Goal: Task Accomplishment & Management: Manage account settings

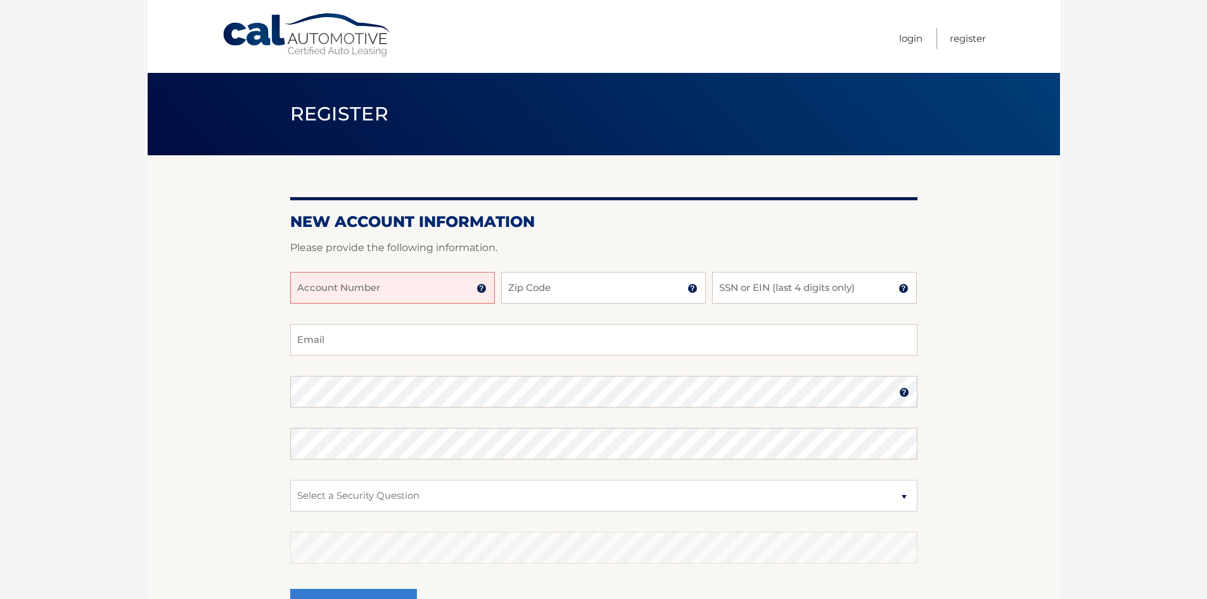
click at [394, 284] on input "Account Number" at bounding box center [392, 288] width 205 height 32
click at [336, 288] on input "44455995818" at bounding box center [392, 288] width 205 height 32
click at [349, 288] on input "4445595818" at bounding box center [392, 288] width 205 height 32
type input "44455958182"
type input "11030"
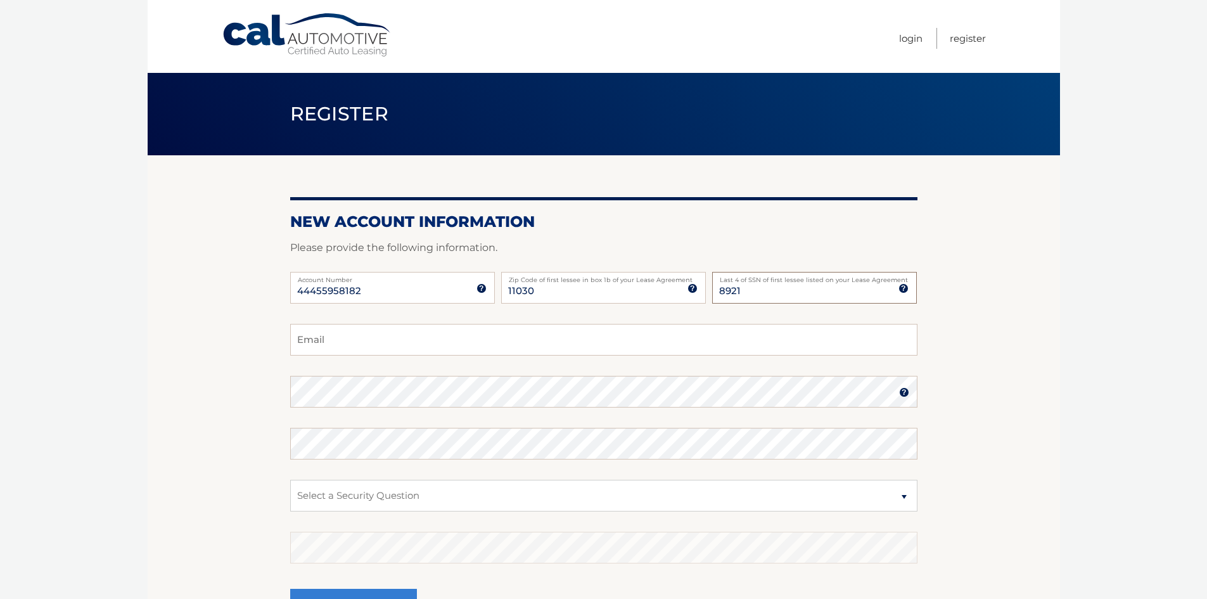
type input "8921"
click at [369, 369] on fieldset "Email Password Password should be a minimum of 6 characters and is case sensiti…" at bounding box center [603, 487] width 627 height 326
click at [342, 329] on input "Email" at bounding box center [603, 340] width 627 height 32
type input "asama253@gmail.com"
click at [1133, 482] on body "Cal Automotive Menu Login Register Register" at bounding box center [603, 299] width 1207 height 599
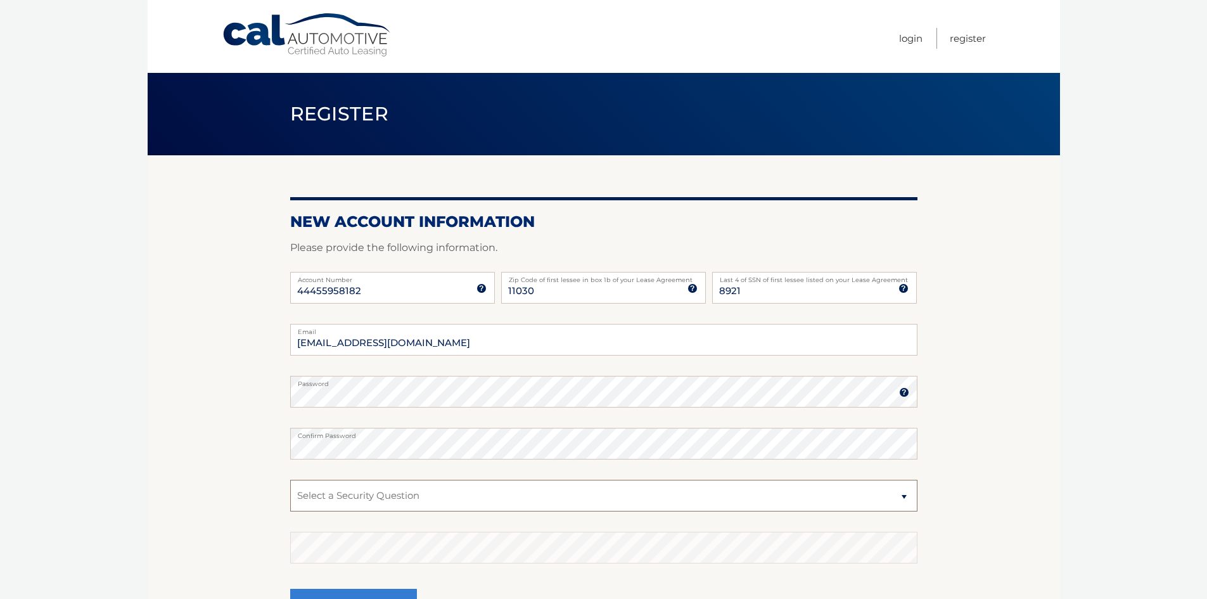
click at [572, 496] on select "Select a Security Question What was the name of your elementary school? What is…" at bounding box center [603, 496] width 627 height 32
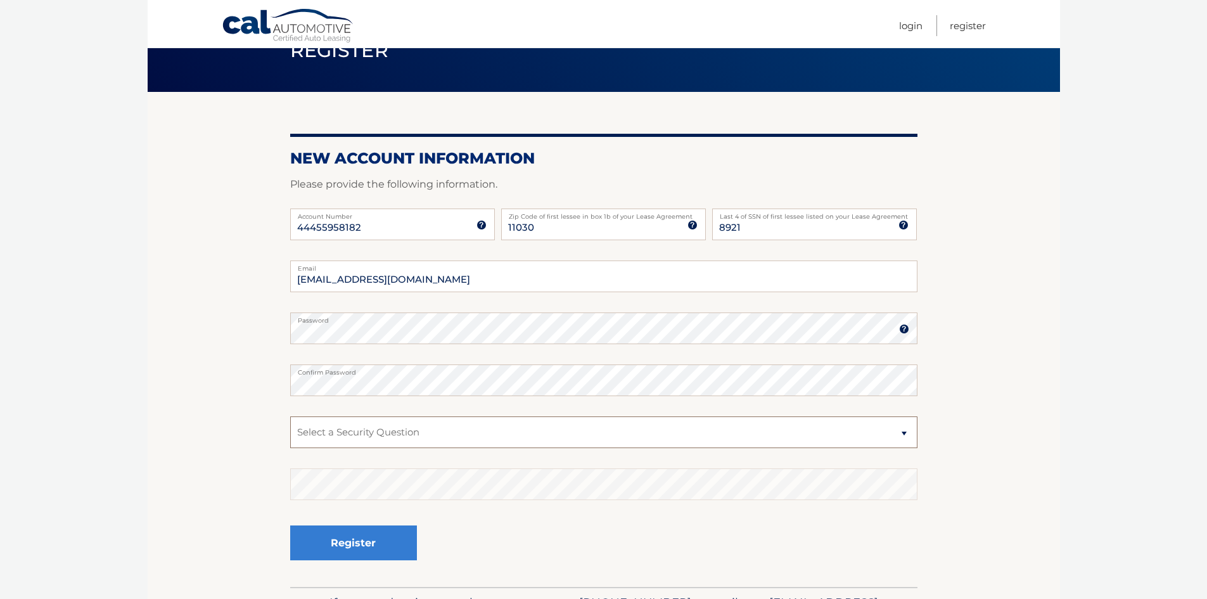
click at [506, 440] on select "Select a Security Question What was the name of your elementary school? What is…" at bounding box center [603, 432] width 627 height 32
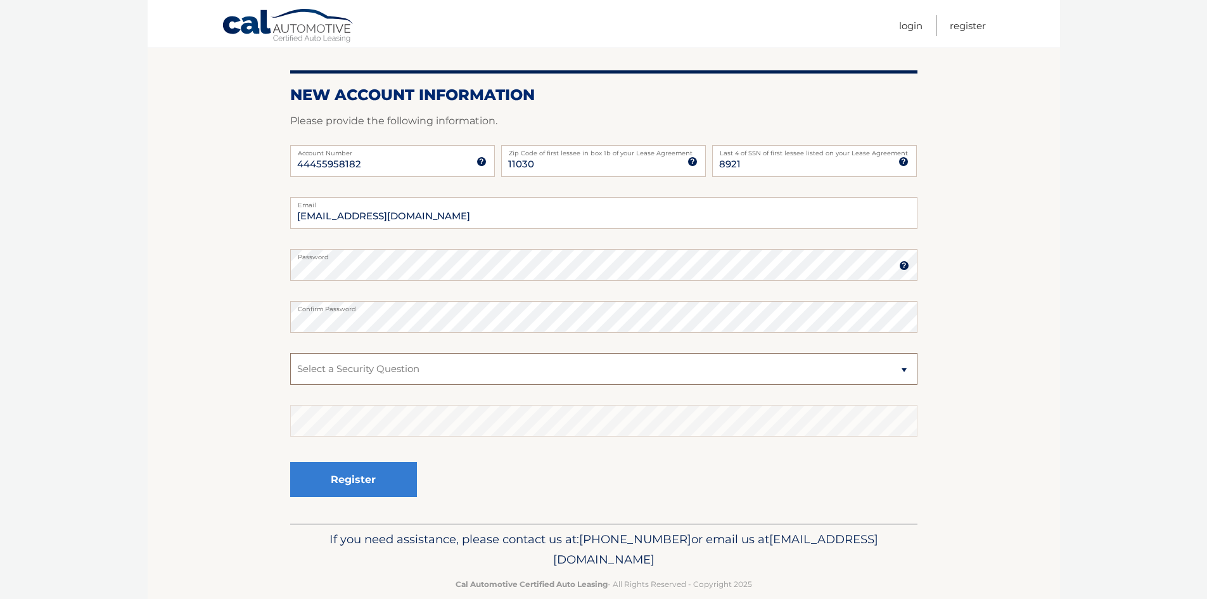
click at [502, 367] on select "Select a Security Question What was the name of your elementary school? What is…" at bounding box center [603, 369] width 627 height 32
select select "2"
click at [290, 353] on select "Select a Security Question What was the name of your elementary school? What is…" at bounding box center [603, 369] width 627 height 32
click at [351, 473] on button "Register" at bounding box center [353, 479] width 127 height 35
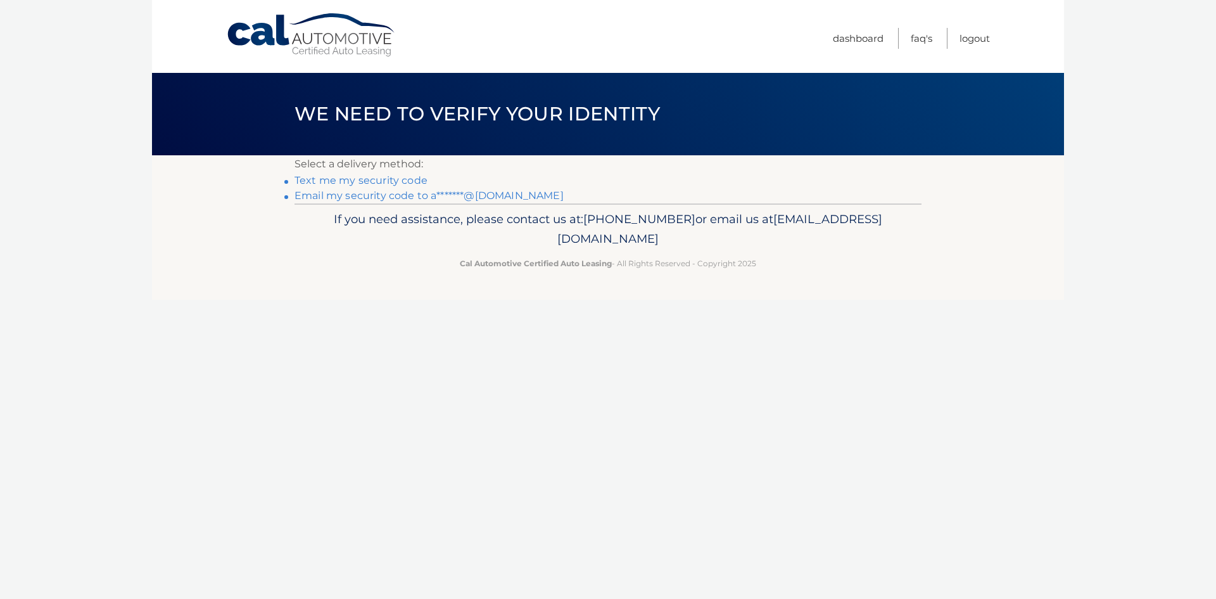
click at [395, 198] on link "Email my security code to a*******@gmail.com" at bounding box center [429, 195] width 269 height 12
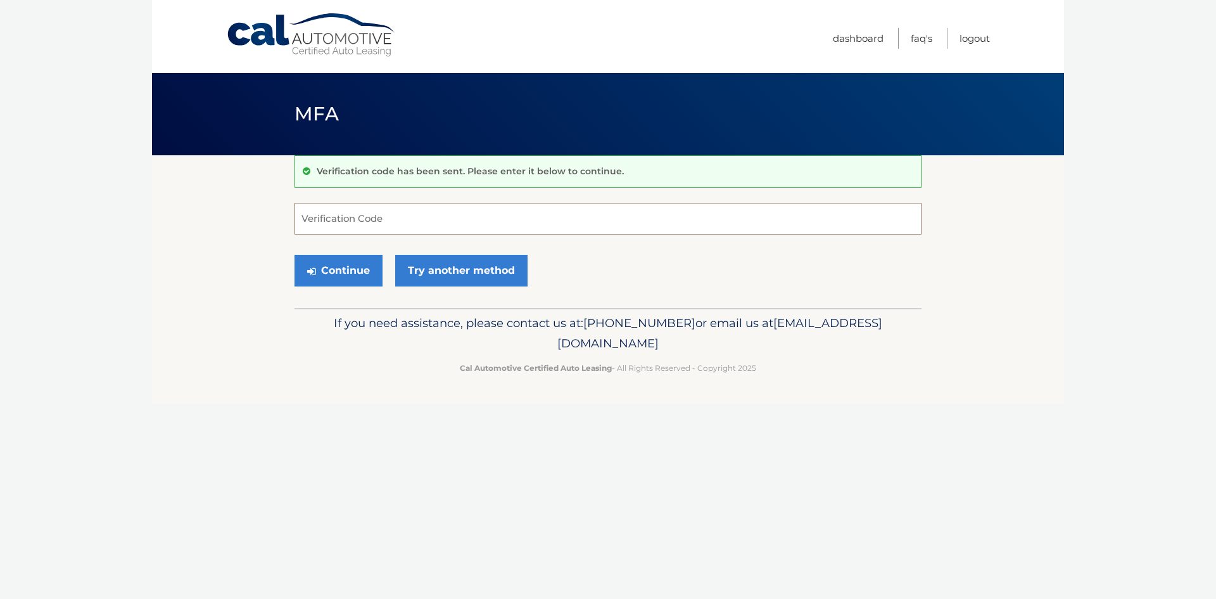
click at [493, 206] on input "Verification Code" at bounding box center [608, 219] width 627 height 32
paste input "388220"
type input "388220"
click at [327, 259] on button "Continue" at bounding box center [339, 271] width 88 height 32
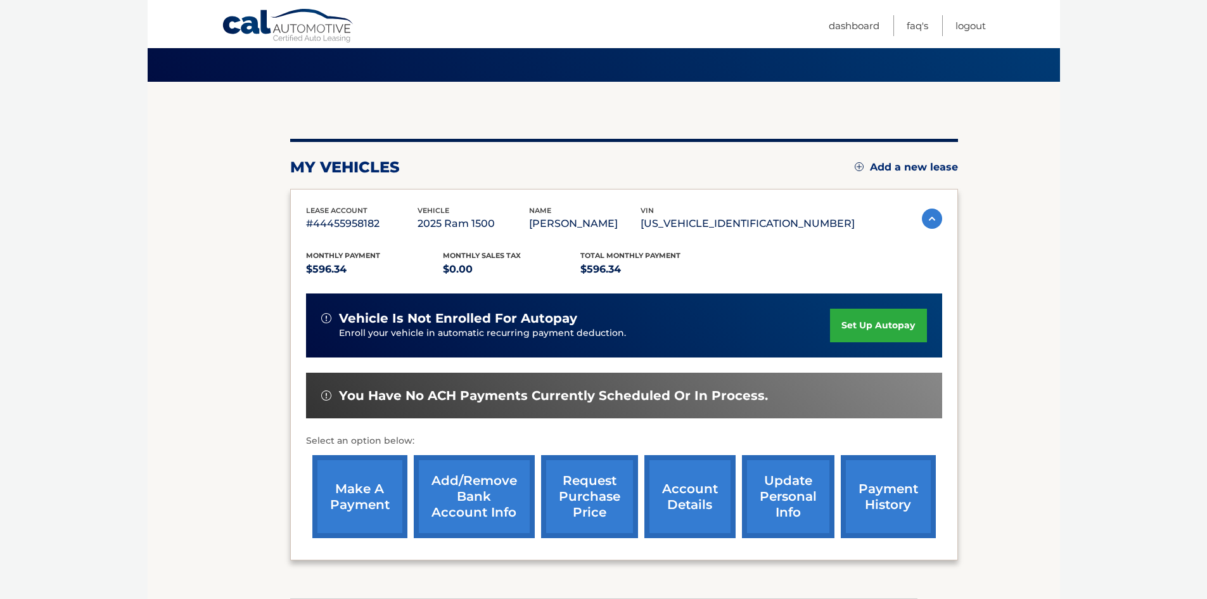
scroll to position [169, 0]
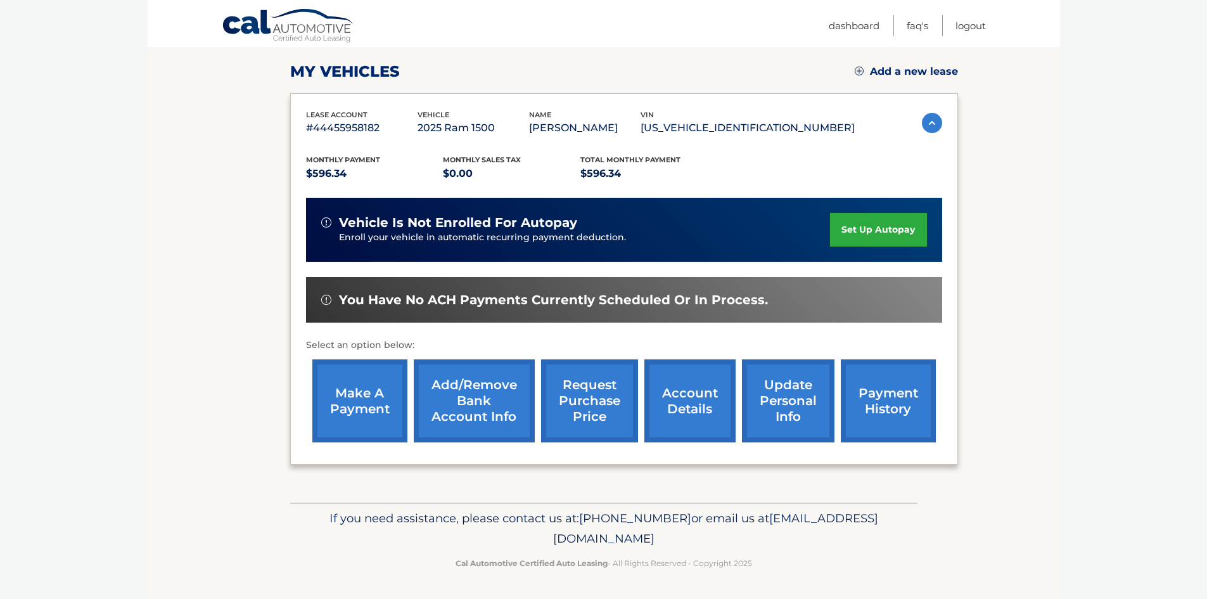
click at [898, 234] on link "set up autopay" at bounding box center [878, 230] width 96 height 34
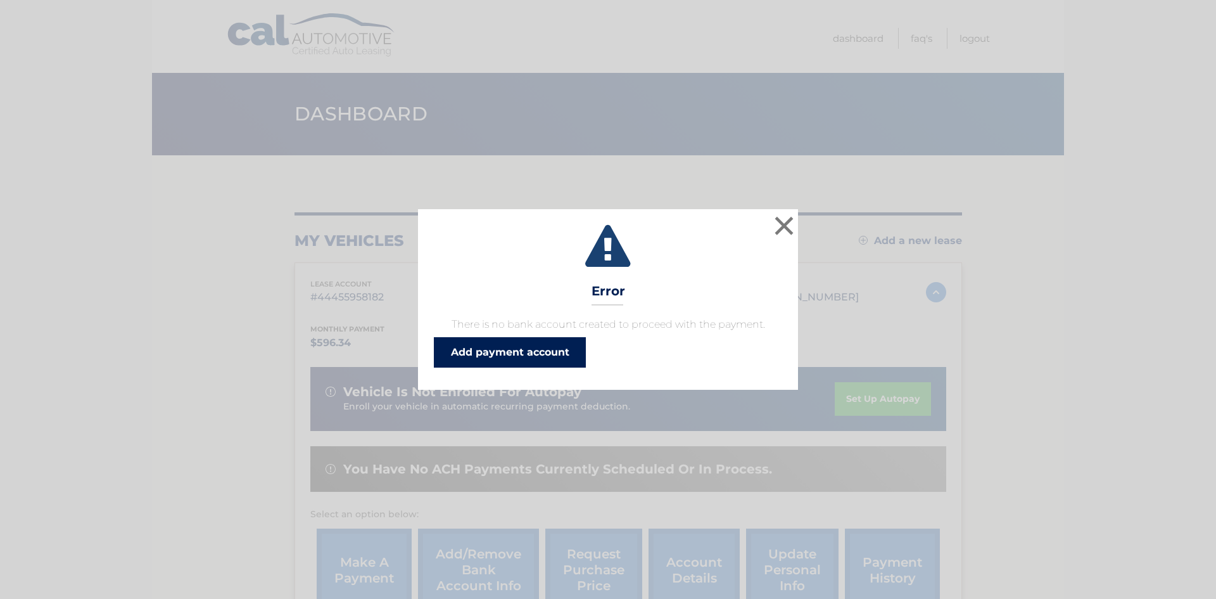
click at [556, 350] on link "Add payment account" at bounding box center [510, 352] width 152 height 30
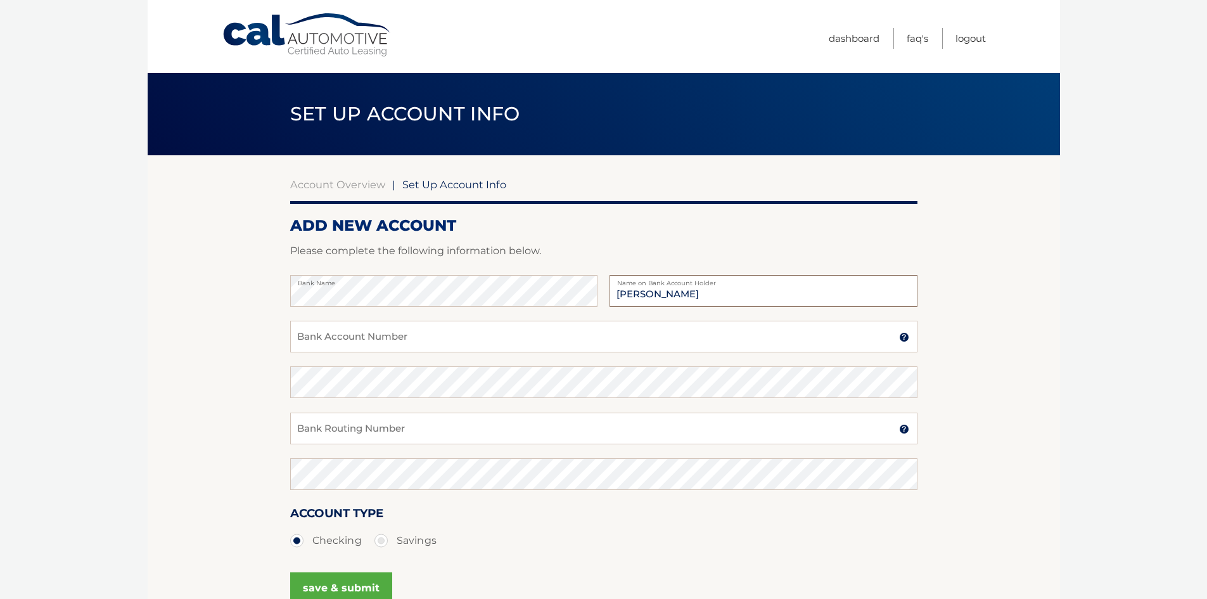
type input "[PERSON_NAME]"
click at [489, 342] on input "Bank Account Number" at bounding box center [603, 337] width 627 height 32
paste input "007059770943"
type input "007059770943"
click at [502, 430] on input "Bank Routing Number" at bounding box center [603, 428] width 627 height 32
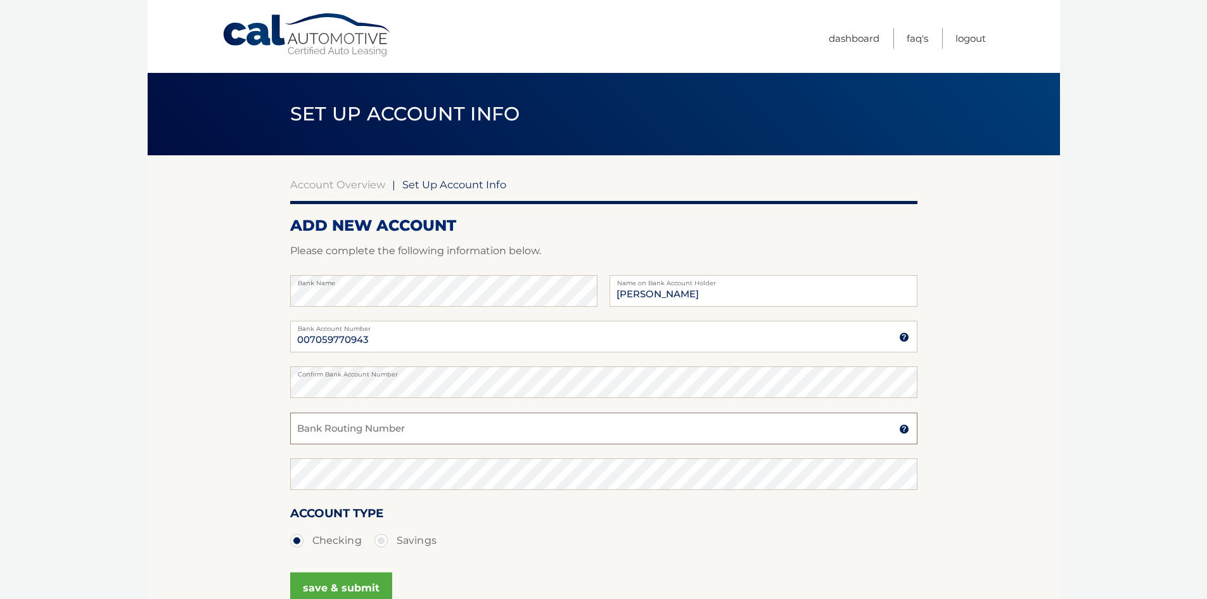
paste input "021000322"
type input "021000322"
click at [212, 486] on section "Account Overview | Set Up Account Info ADD NEW ACCOUNT Please complete the foll…" at bounding box center [604, 396] width 912 height 483
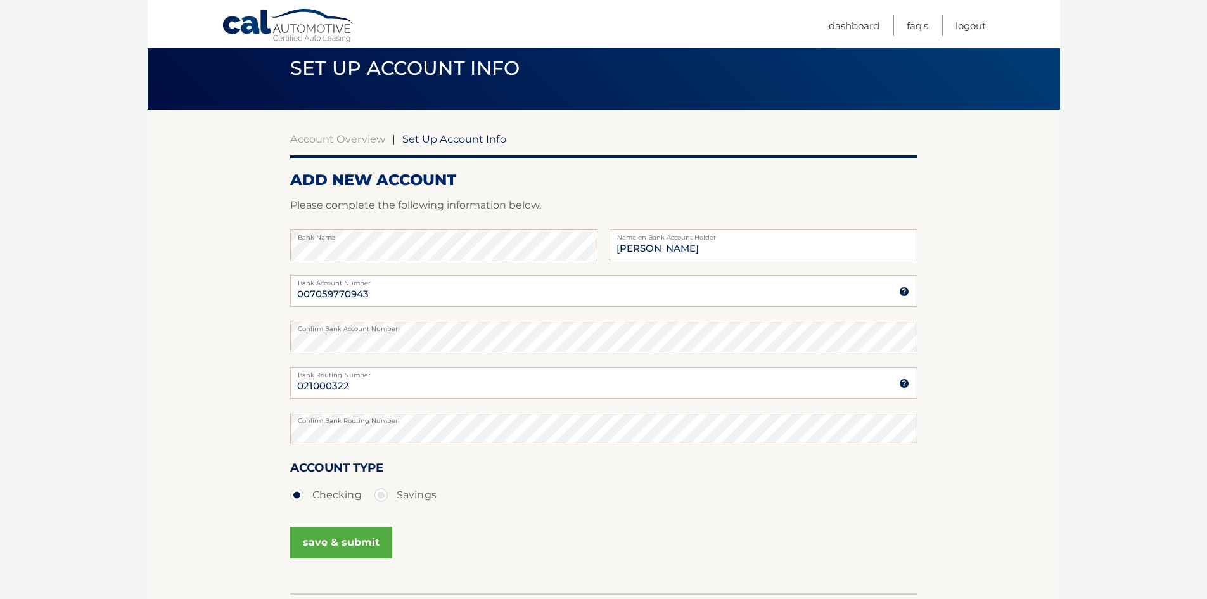
scroll to position [136, 0]
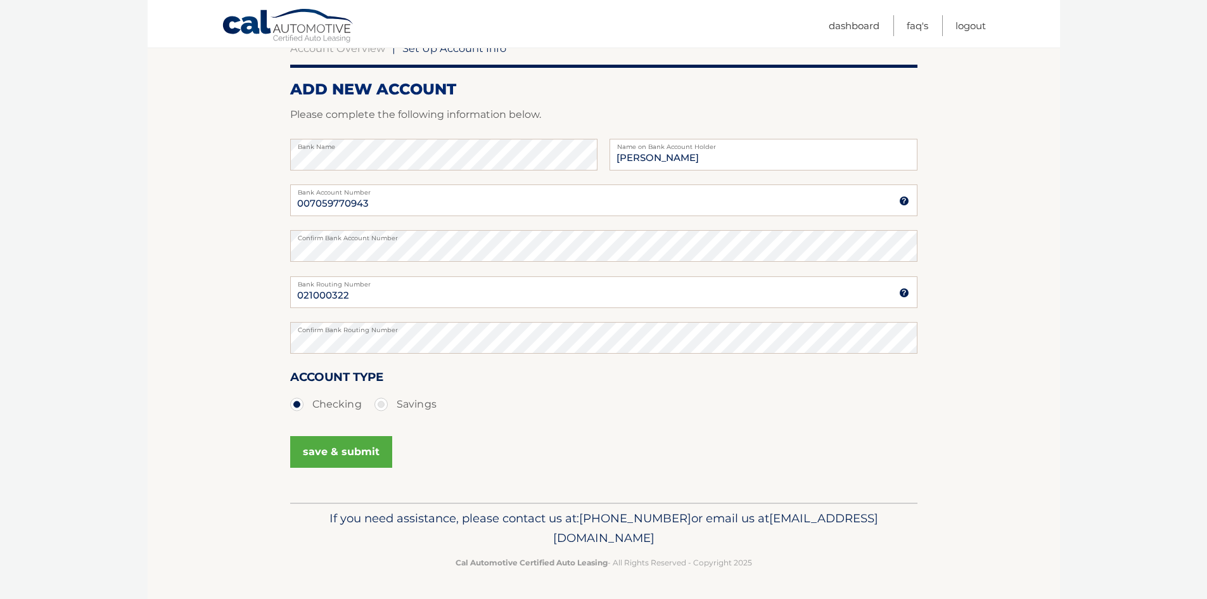
click at [331, 441] on button "save & submit" at bounding box center [341, 452] width 102 height 32
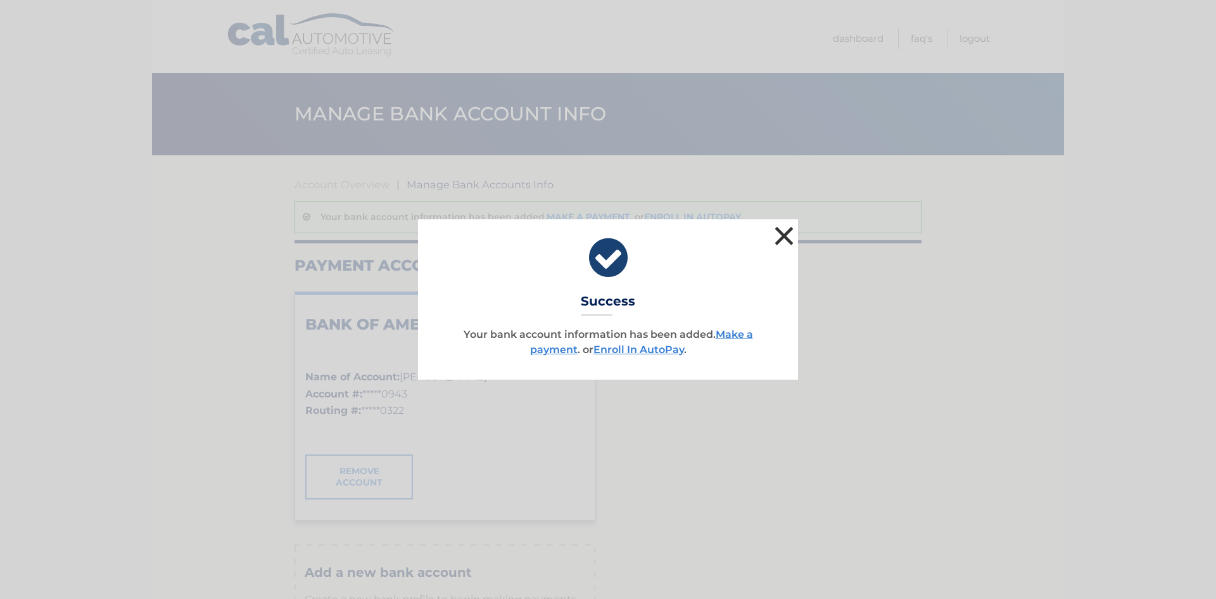
drag, startPoint x: 784, startPoint y: 229, endPoint x: 786, endPoint y: 246, distance: 16.6
click at [784, 229] on button "×" at bounding box center [784, 235] width 25 height 25
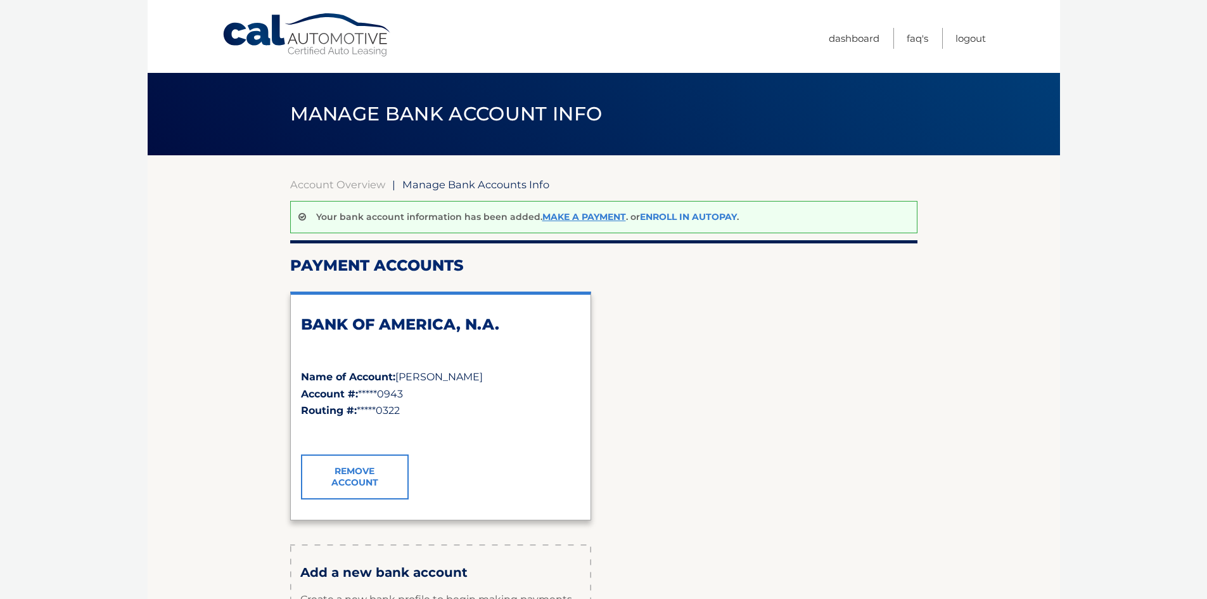
click at [666, 215] on link "Enroll In AutoPay" at bounding box center [688, 216] width 97 height 11
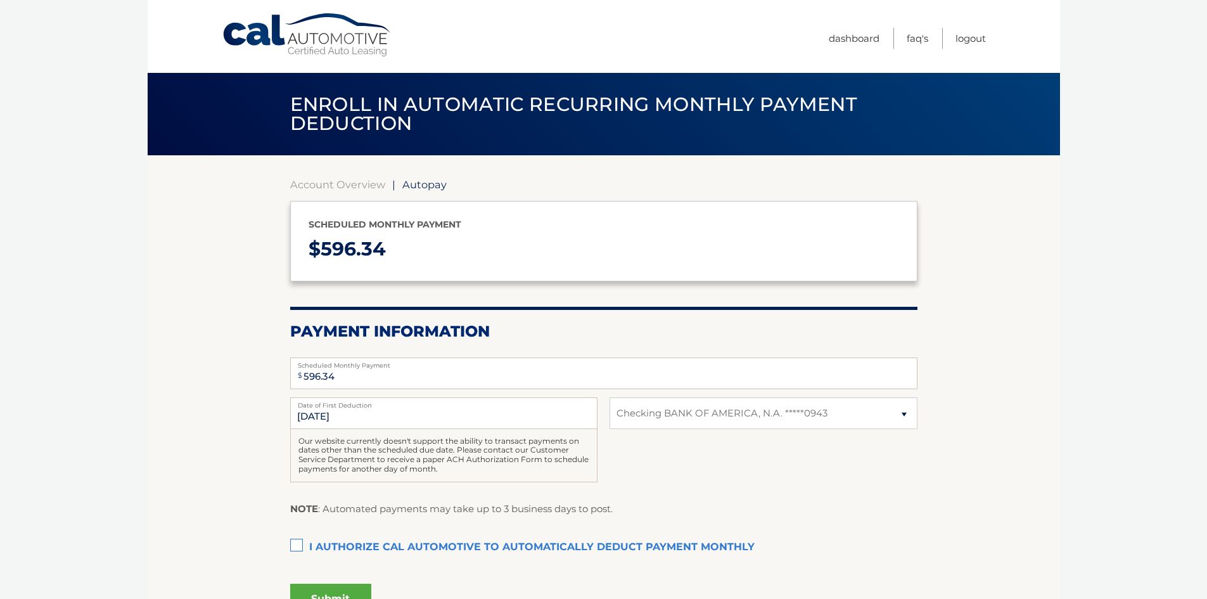
select select "MDk2MmNmODctYTYzOS00ZmZlLWE3OTUtNTZhZDEyYmEwZjM2"
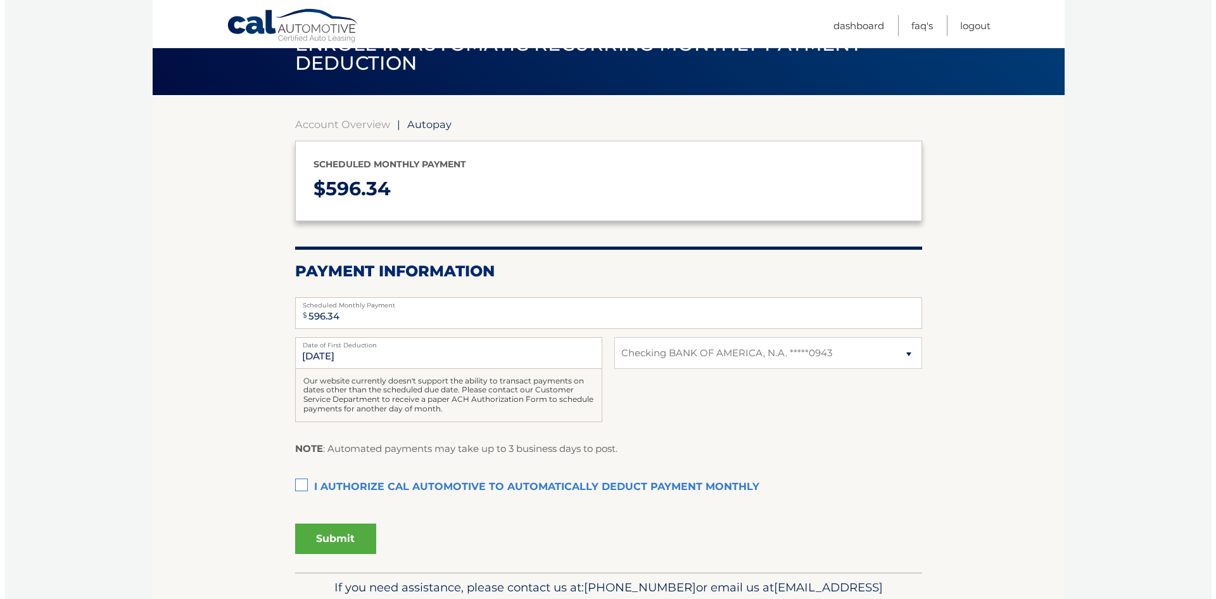
scroll to position [129, 0]
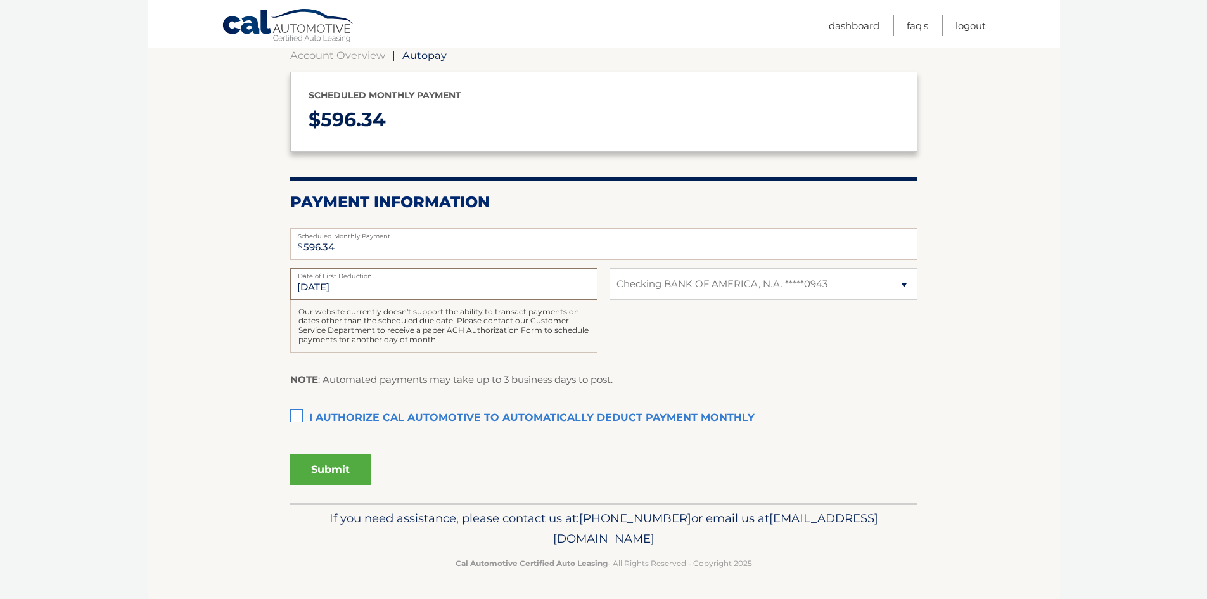
click at [393, 288] on input "[DATE]" at bounding box center [443, 284] width 307 height 32
click at [378, 289] on input "[DATE]" at bounding box center [443, 284] width 307 height 32
click at [332, 284] on input "[DATE]" at bounding box center [443, 284] width 307 height 32
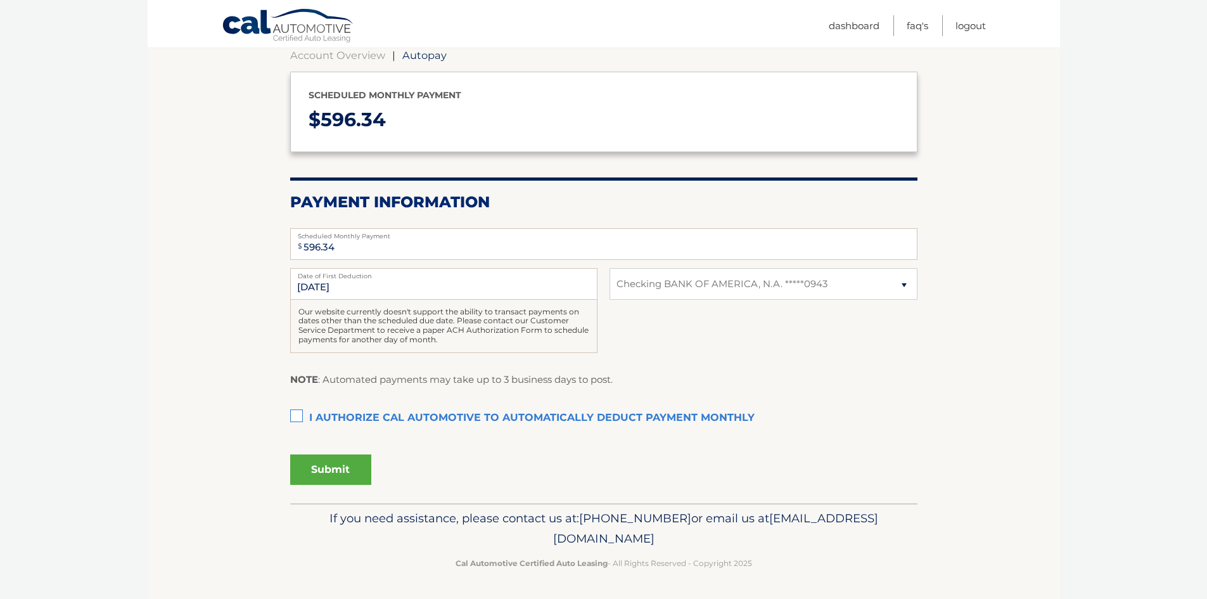
drag, startPoint x: 193, startPoint y: 310, endPoint x: 194, endPoint y: 303, distance: 7.1
click at [193, 310] on section "Account Overview | Autopay Scheduled monthly payment $ 596.34 Payment Informati…" at bounding box center [604, 264] width 912 height 477
click at [490, 422] on label "I authorize cal automotive to automatically deduct payment monthly This checkbo…" at bounding box center [603, 417] width 627 height 25
click at [0, 0] on input "I authorize cal automotive to automatically deduct payment monthly This checkbo…" at bounding box center [0, 0] width 0 height 0
click at [358, 473] on button "Submit" at bounding box center [330, 469] width 81 height 30
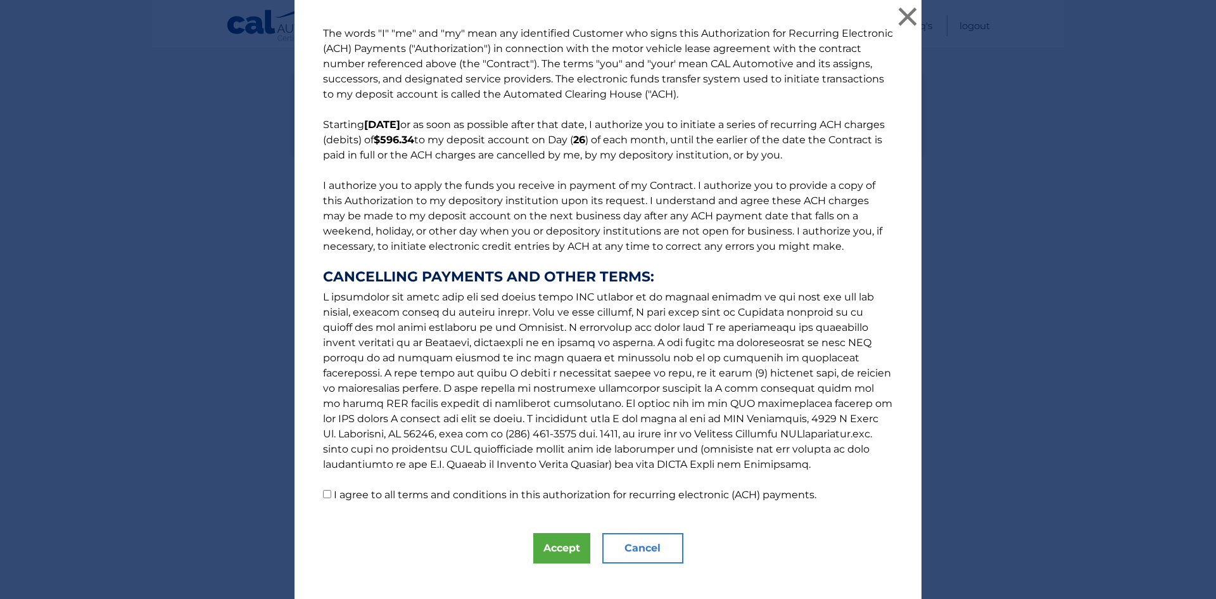
click at [323, 490] on input "I agree to all terms and conditions in this authorization for recurring electro…" at bounding box center [327, 494] width 8 height 8
checkbox input "true"
click at [551, 544] on button "Accept" at bounding box center [561, 548] width 57 height 30
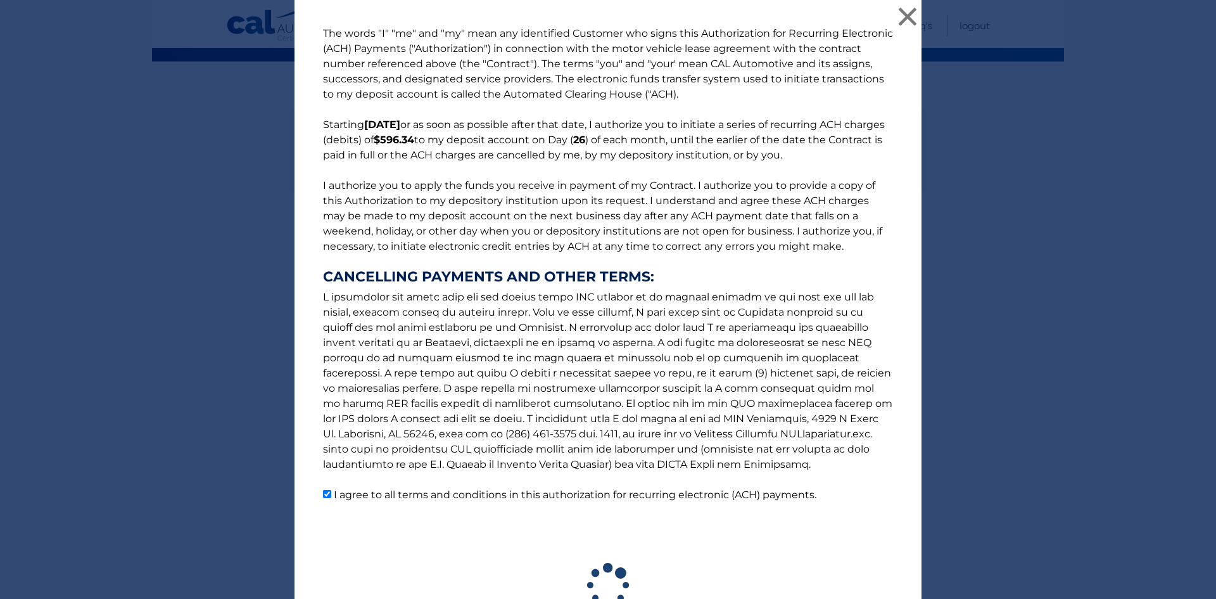
scroll to position [94, 0]
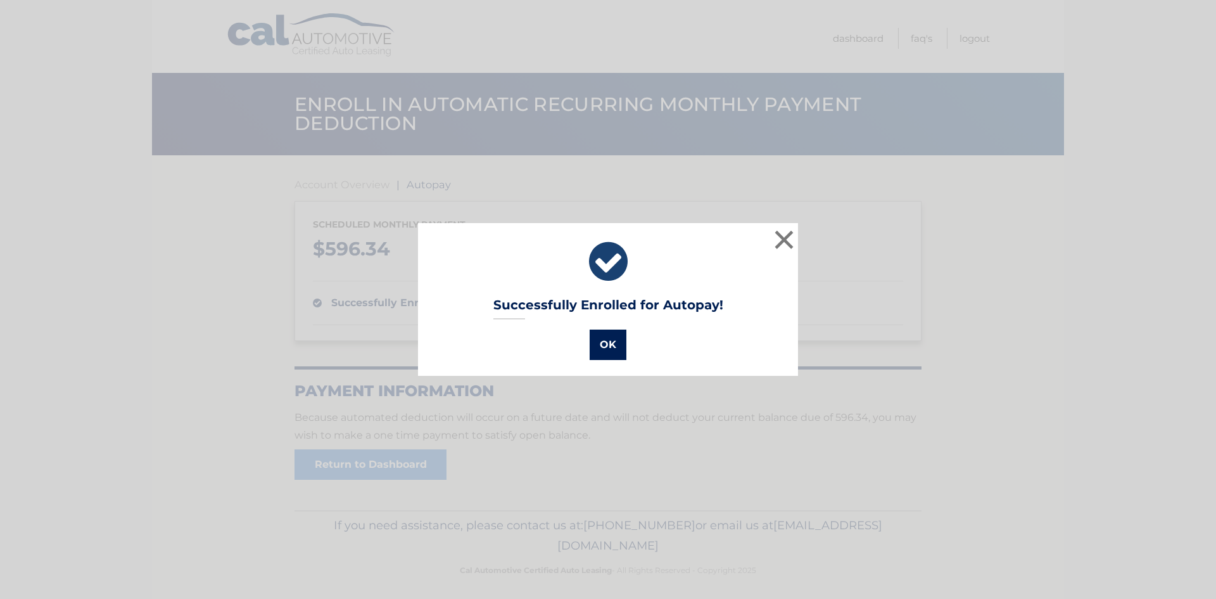
click at [605, 346] on button "OK" at bounding box center [608, 344] width 37 height 30
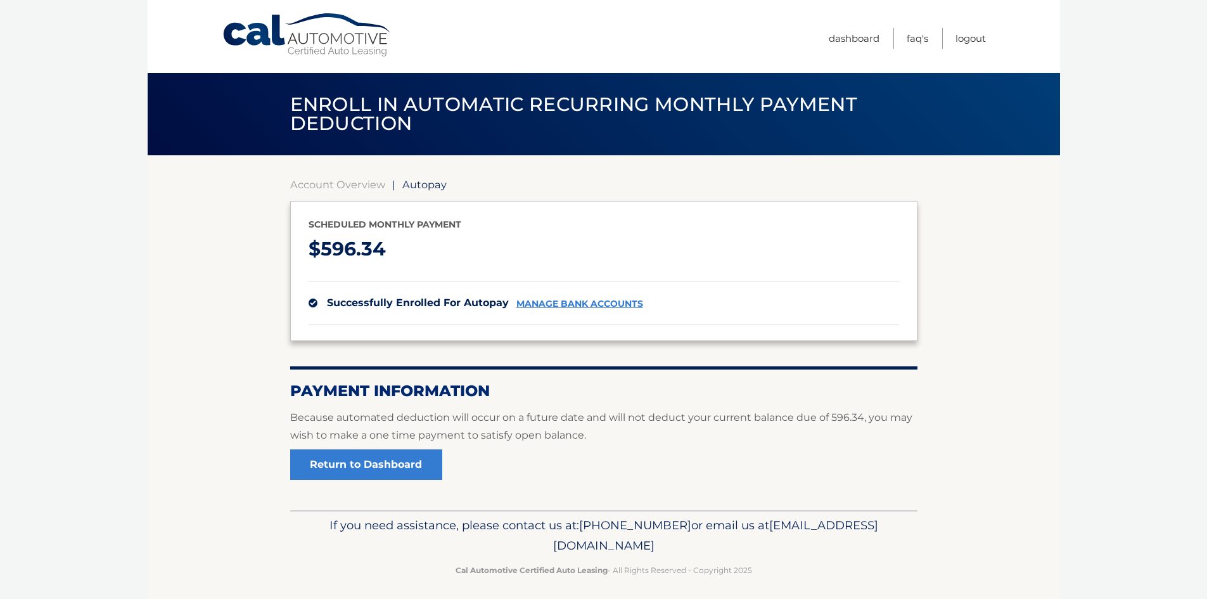
click at [840, 241] on p "$ 596.34" at bounding box center [604, 250] width 591 height 34
click at [354, 452] on link "Return to Dashboard" at bounding box center [366, 464] width 152 height 30
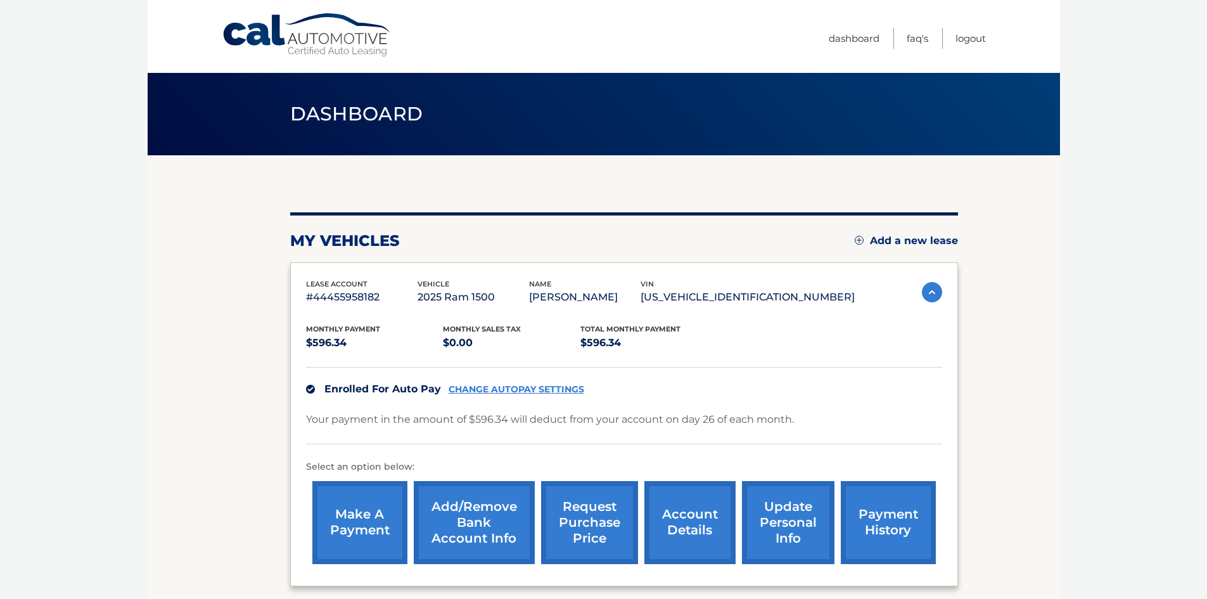
scroll to position [121, 0]
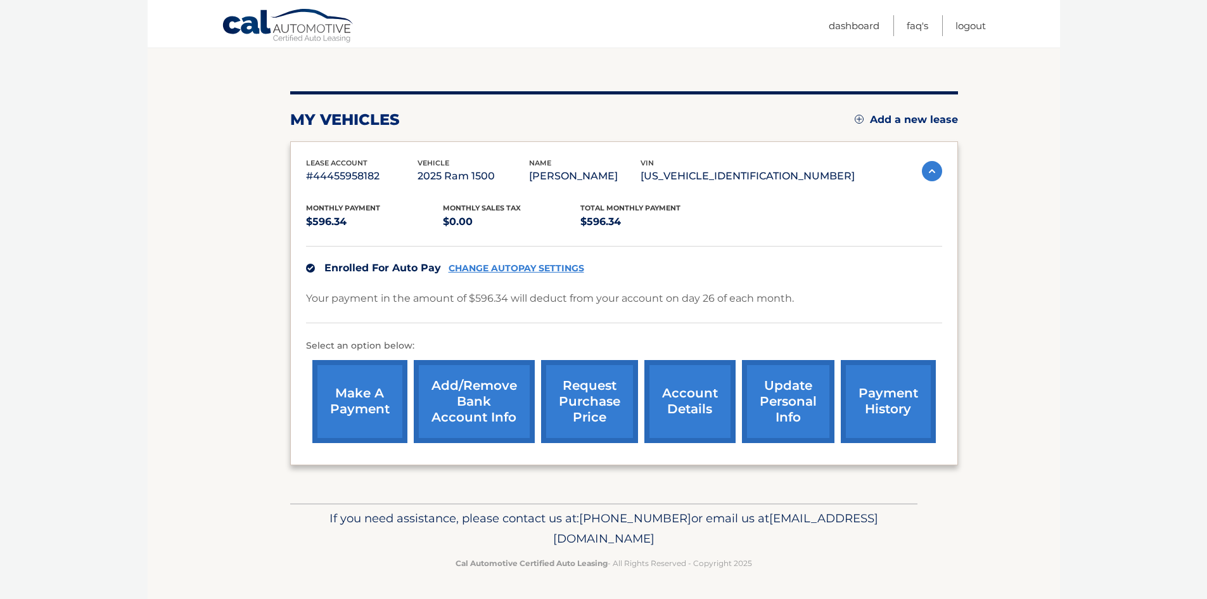
click at [893, 409] on link "payment history" at bounding box center [888, 401] width 95 height 83
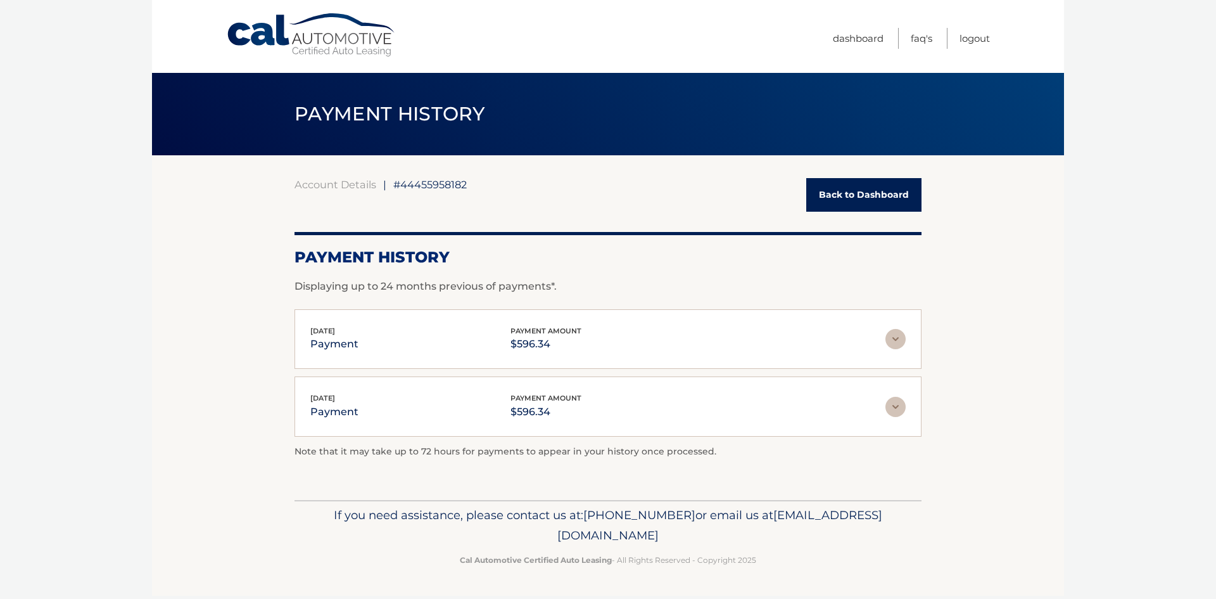
click at [248, 355] on section "Account Details | #44455958182 Back to Dashboard Payment History Displaying up …" at bounding box center [608, 327] width 912 height 345
